Goal: Information Seeking & Learning: Learn about a topic

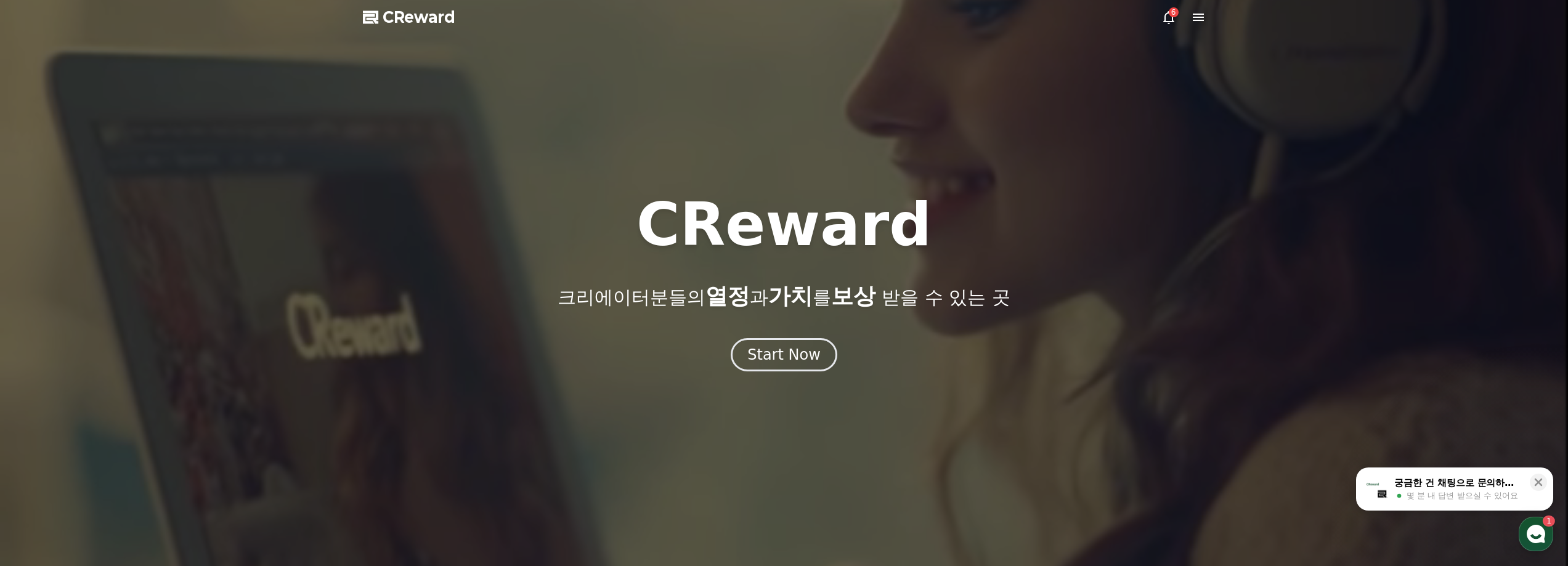
click at [779, 342] on button "Start Now" at bounding box center [784, 354] width 106 height 33
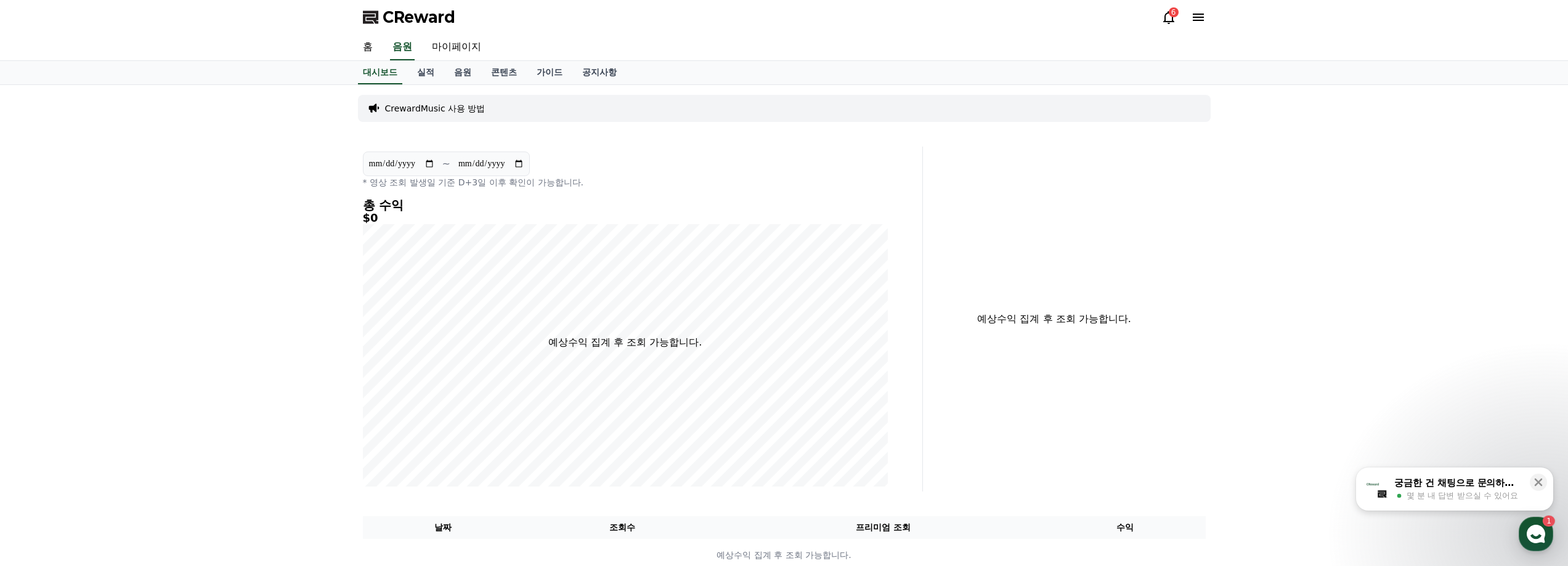
drag, startPoint x: 1542, startPoint y: 0, endPoint x: 1166, endPoint y: 228, distance: 439.7
click at [1172, 228] on div "예상수익 집계 후 조회 가능합니다." at bounding box center [1069, 319] width 283 height 345
click at [454, 74] on link "음원" at bounding box center [463, 73] width 37 height 23
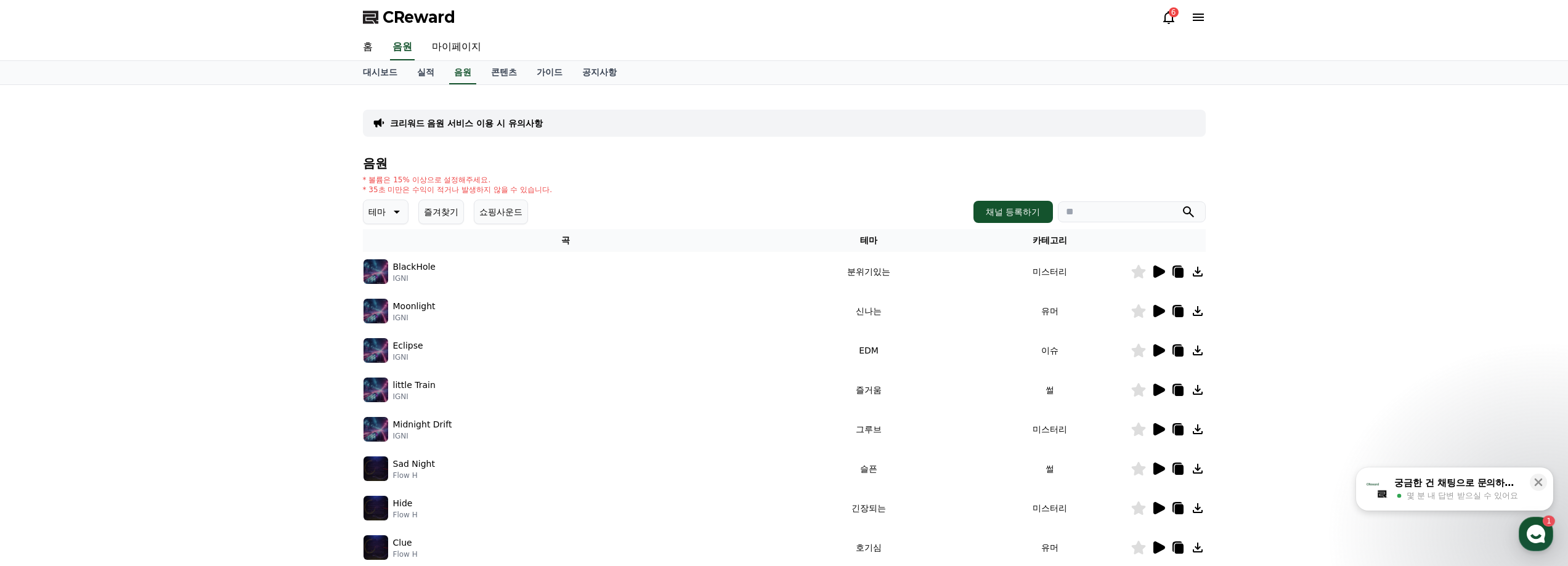
click at [388, 201] on button "테마" at bounding box center [385, 212] width 46 height 25
click at [385, 311] on button "웅장한" at bounding box center [383, 315] width 36 height 27
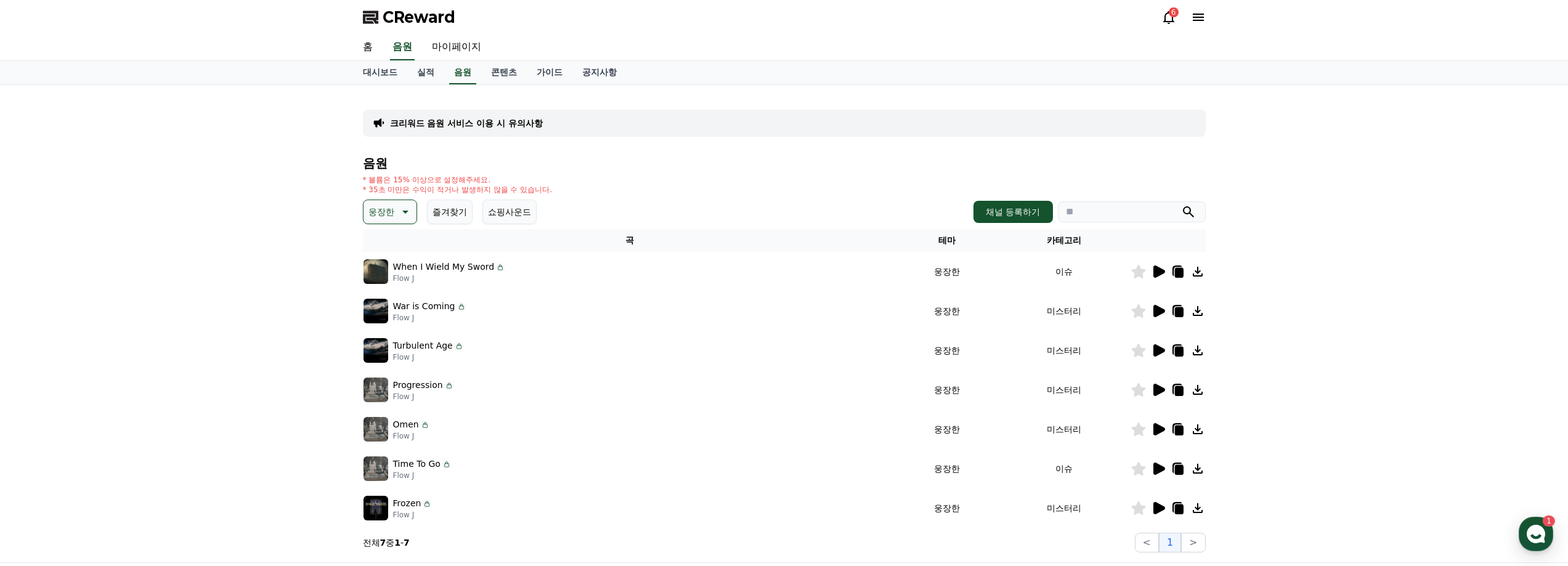
click at [1162, 350] on icon at bounding box center [1159, 350] width 12 height 12
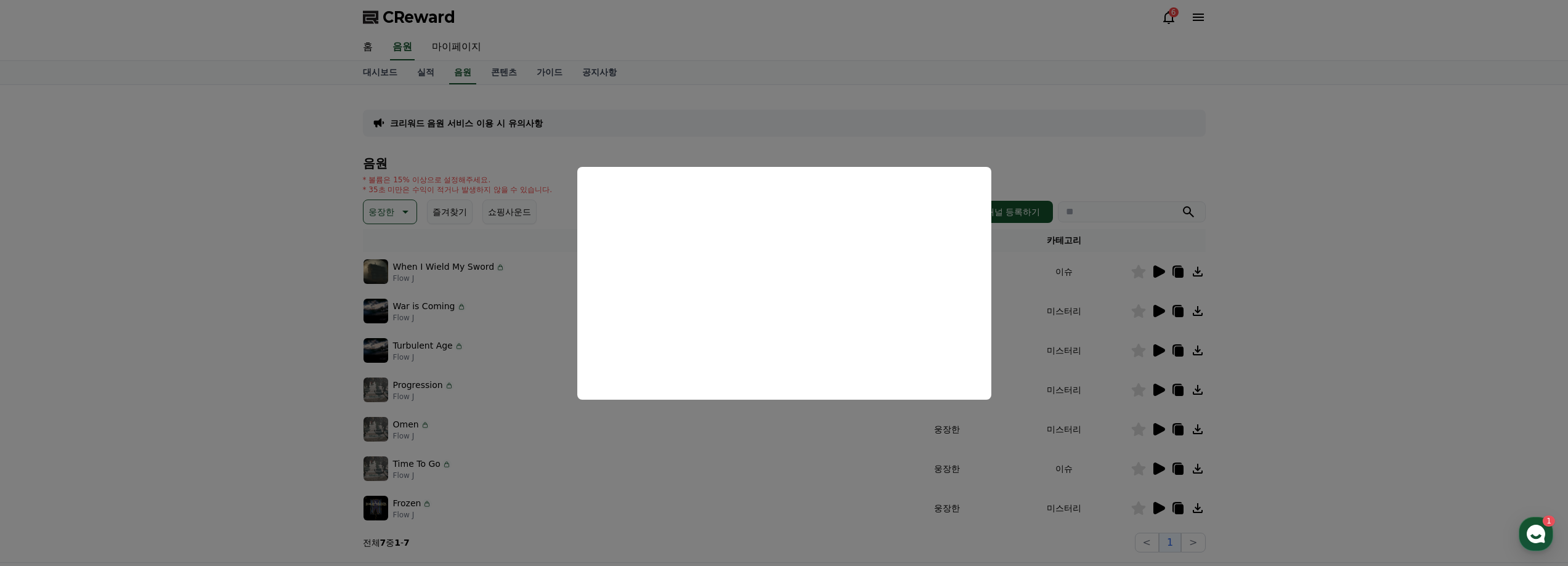
click at [1269, 346] on button "close modal" at bounding box center [784, 283] width 1568 height 566
click at [1198, 349] on icon at bounding box center [1198, 350] width 10 height 10
